Goal: Navigation & Orientation: Find specific page/section

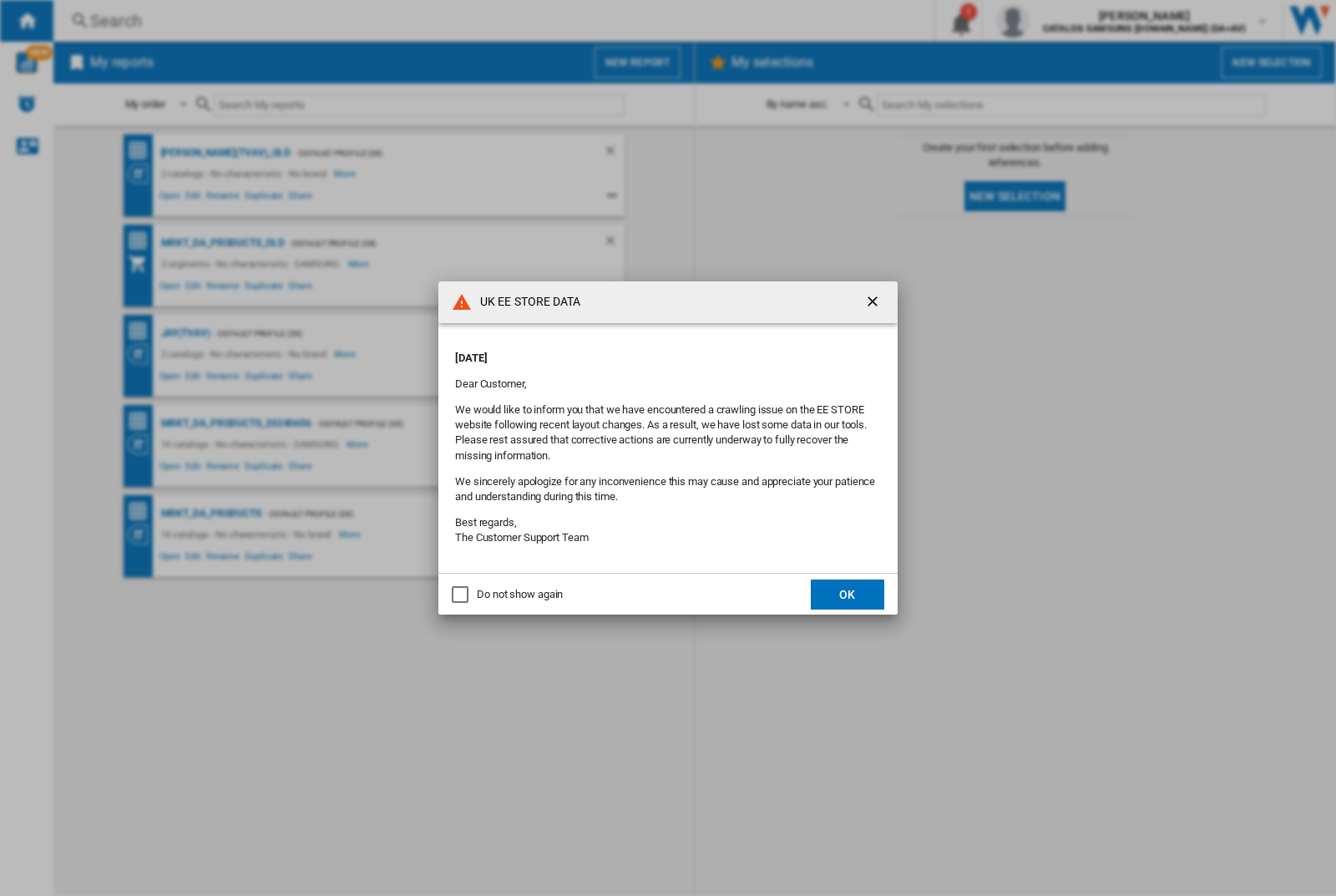
click at [633, 352] on p "[DATE]" at bounding box center [668, 357] width 426 height 15
click at [1063, 21] on div "UK EE STORE DATA [DATE] Dear Customer, We would like to inform you that we have…" at bounding box center [668, 448] width 1336 height 896
click at [633, 352] on p "[DATE]" at bounding box center [668, 357] width 426 height 15
click at [1063, 21] on div "UK EE STORE DATA [DATE] Dear Customer, We would like to inform you that we have…" at bounding box center [668, 448] width 1336 height 896
click at [633, 352] on p "[DATE]" at bounding box center [668, 357] width 426 height 15
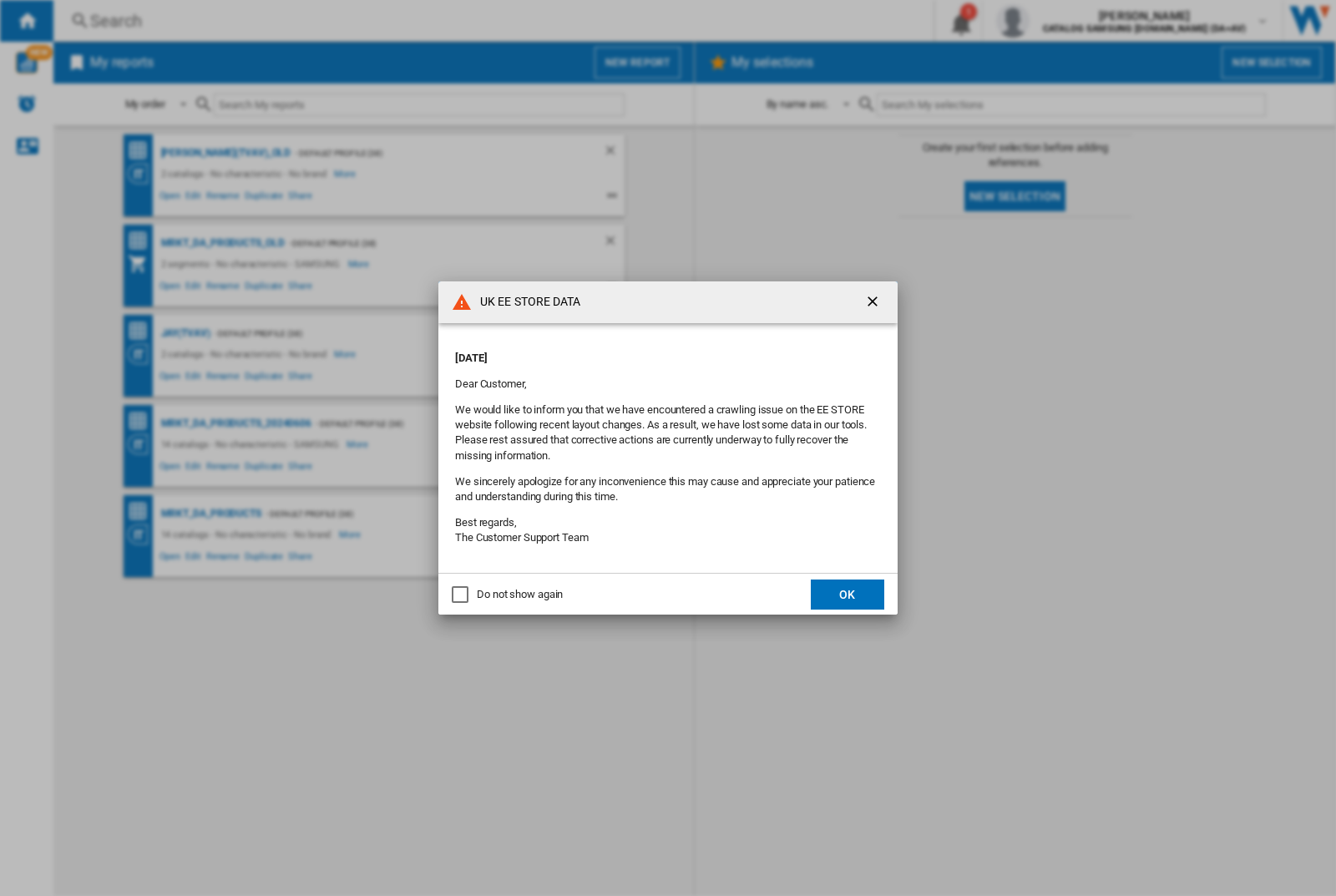
click at [1063, 21] on div "UK EE STORE DATA [DATE] Dear Customer, We would like to inform you that we have…" at bounding box center [668, 448] width 1336 height 896
click at [633, 352] on p "[DATE]" at bounding box center [668, 357] width 426 height 15
click at [1063, 21] on div "UK EE STORE DATA [DATE] Dear Customer, We would like to inform you that we have…" at bounding box center [668, 448] width 1336 height 896
click at [633, 352] on p "[DATE]" at bounding box center [668, 357] width 426 height 15
click at [1063, 21] on div "UK EE STORE DATA [DATE] Dear Customer, We would like to inform you that we have…" at bounding box center [668, 448] width 1336 height 896
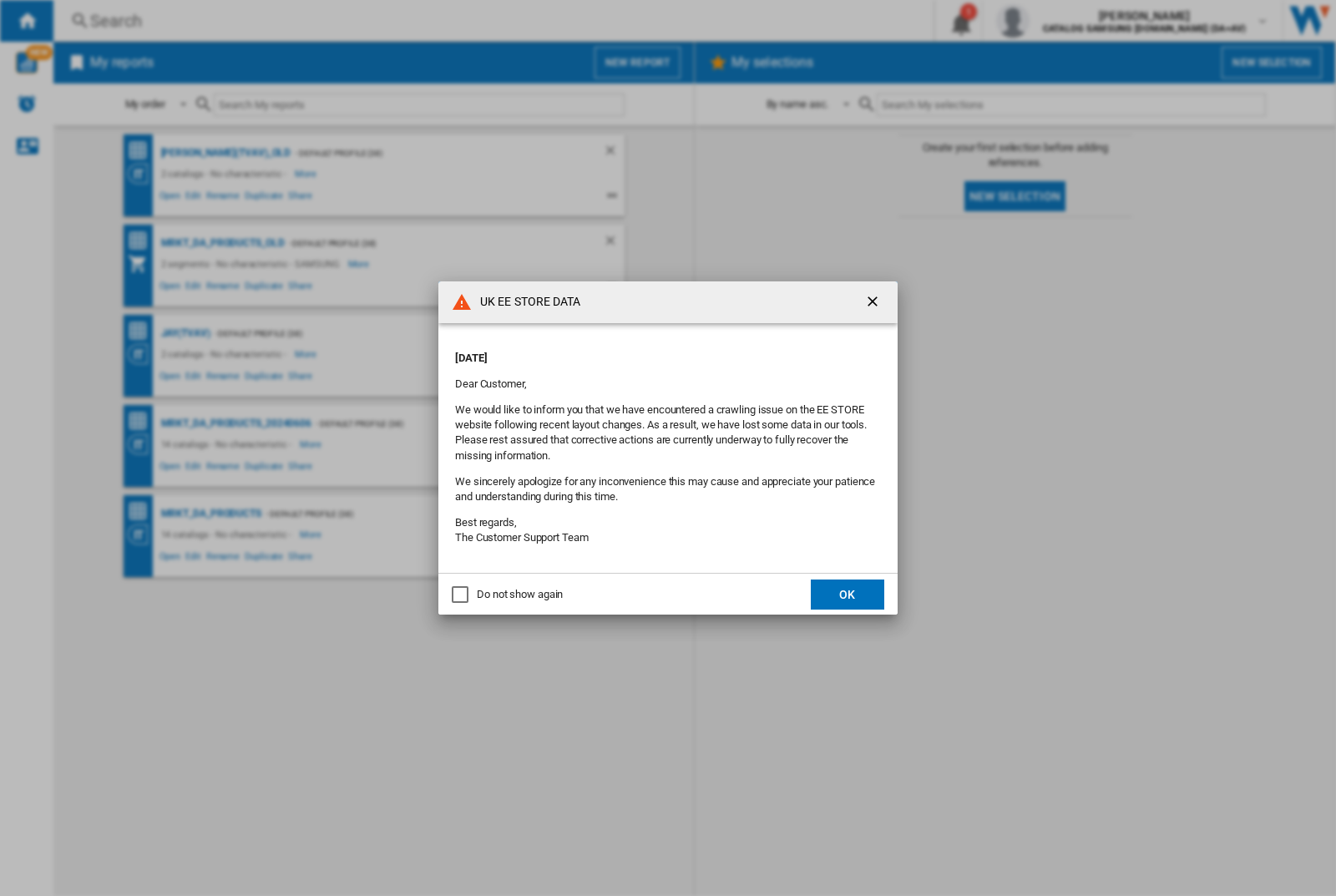
click at [633, 352] on p "[DATE]" at bounding box center [668, 357] width 426 height 15
click at [1063, 21] on div "UK EE STORE DATA [DATE] Dear Customer, We would like to inform you that we have…" at bounding box center [668, 448] width 1336 height 896
